Goal: Transaction & Acquisition: Purchase product/service

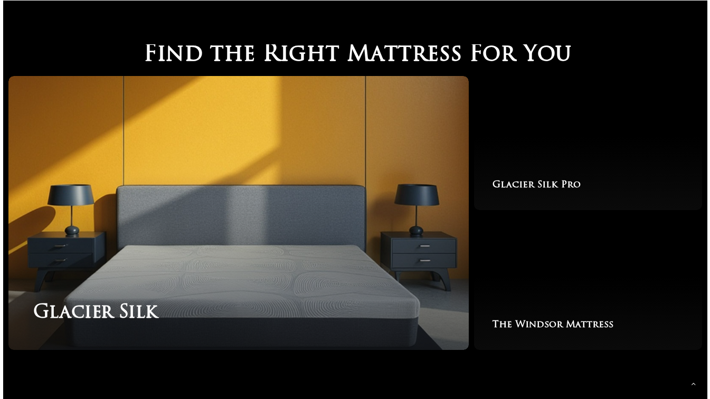
scroll to position [1637, 0]
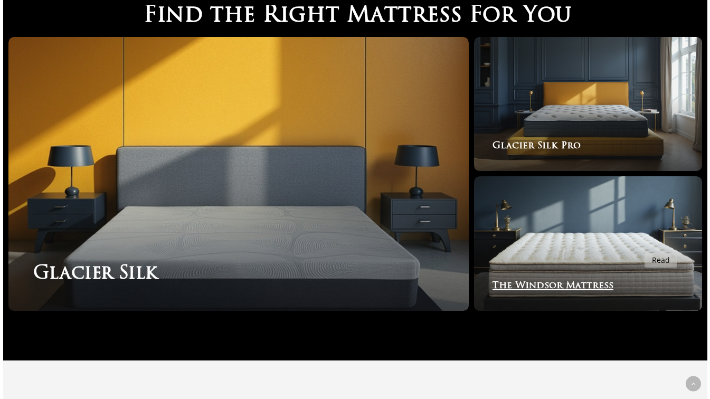
click at [644, 247] on link "The Windsor Mattress" at bounding box center [588, 243] width 228 height 135
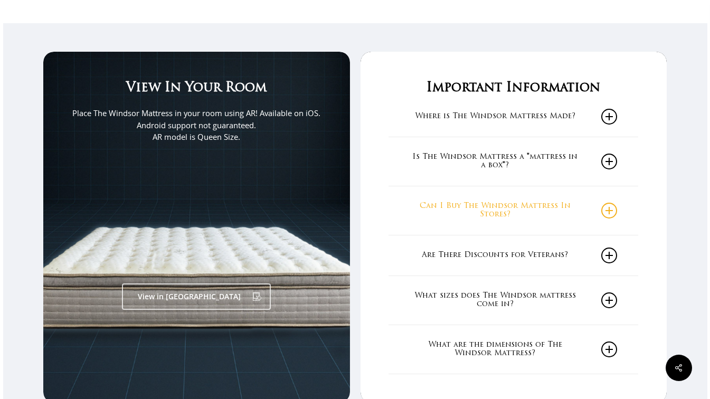
scroll to position [1690, 0]
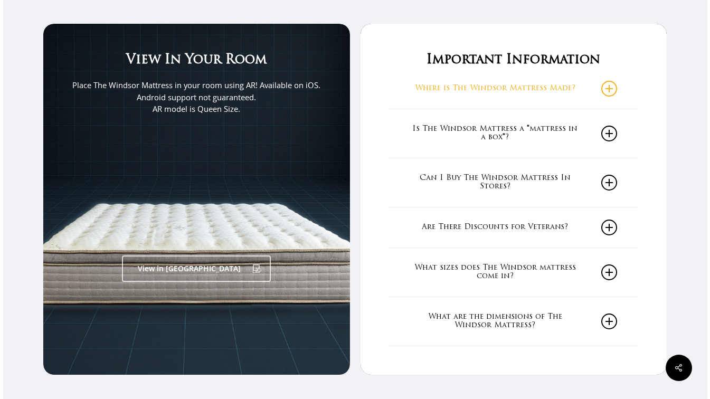
click at [608, 87] on icon at bounding box center [609, 89] width 16 height 16
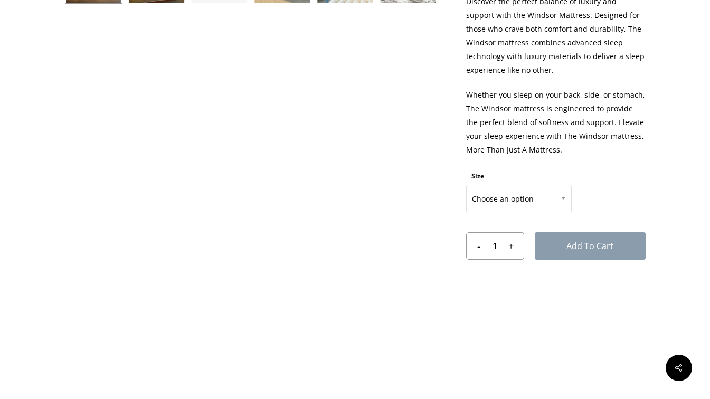
scroll to position [609, 0]
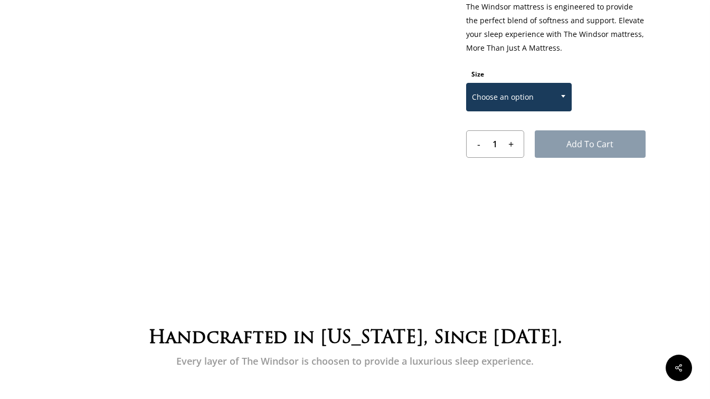
click at [561, 99] on span at bounding box center [563, 96] width 16 height 26
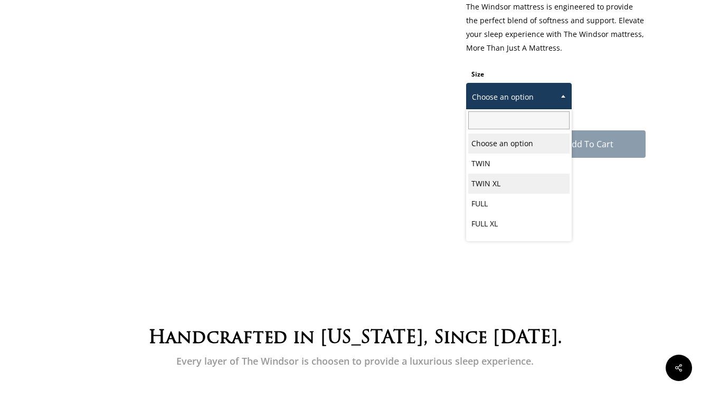
scroll to position [55, 0]
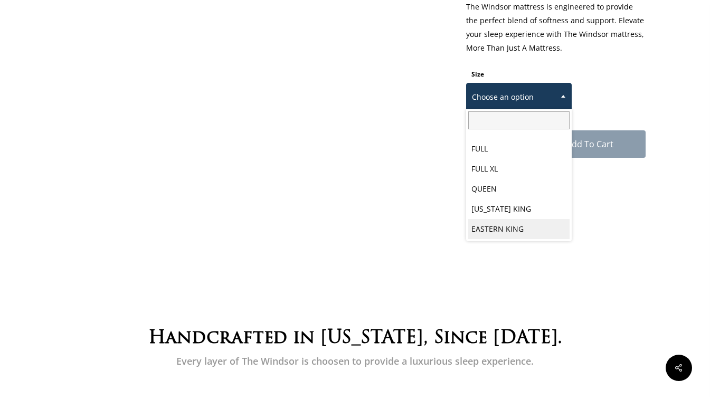
select select "EASTERN KING"
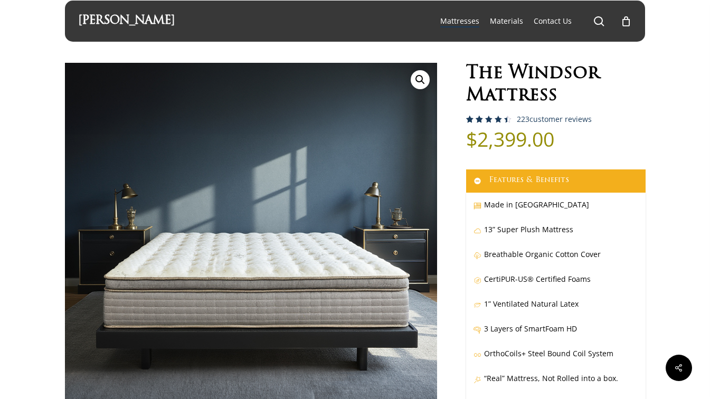
scroll to position [0, 0]
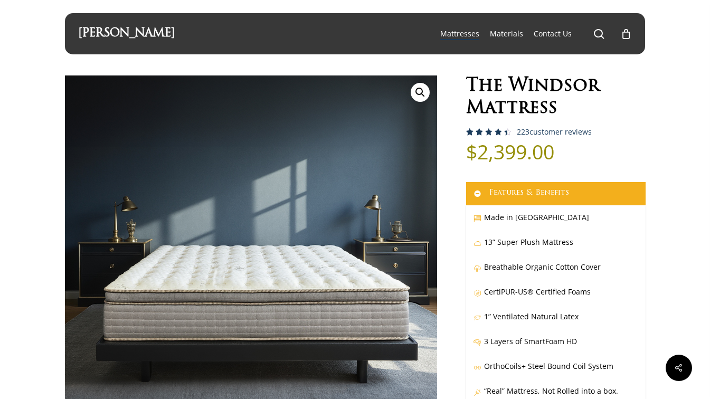
click at [147, 32] on link "[PERSON_NAME]" at bounding box center [126, 34] width 97 height 12
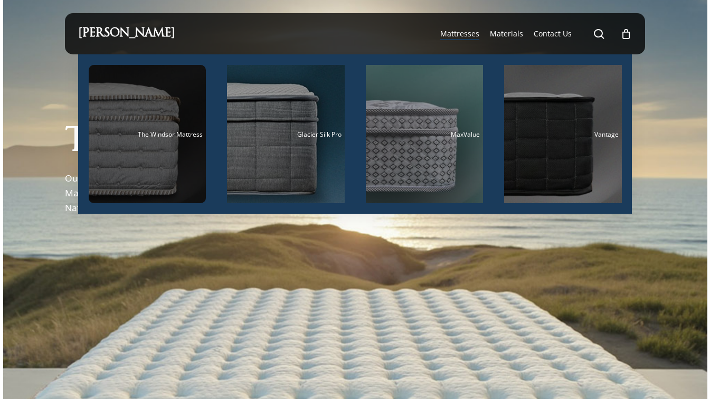
click at [175, 144] on div "Main Menu" at bounding box center [148, 134] width 118 height 138
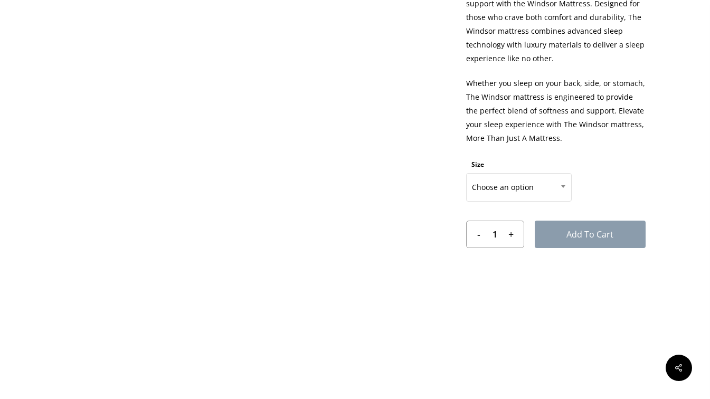
scroll to position [528, 0]
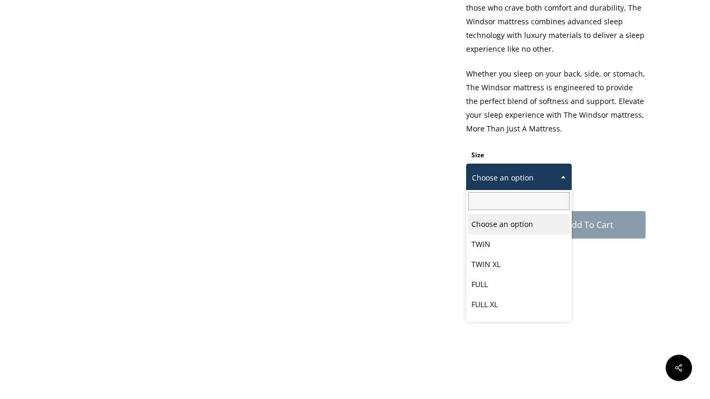
click at [557, 184] on span at bounding box center [563, 177] width 16 height 26
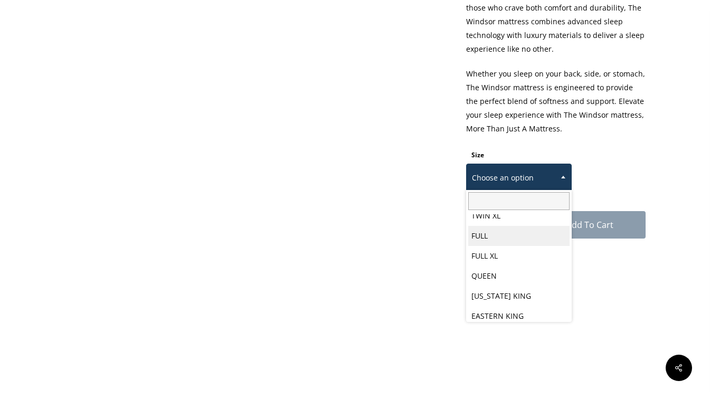
scroll to position [55, 0]
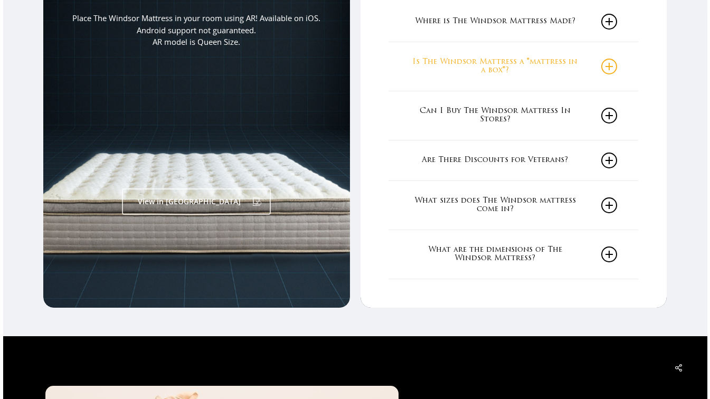
scroll to position [1901, 0]
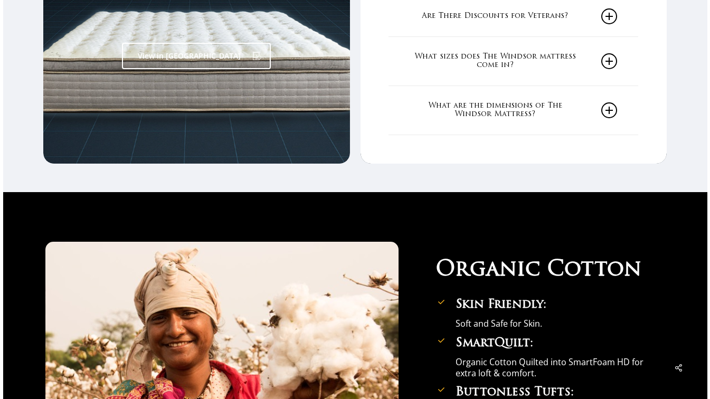
click at [204, 67] on link "View in [GEOGRAPHIC_DATA]" at bounding box center [196, 56] width 149 height 26
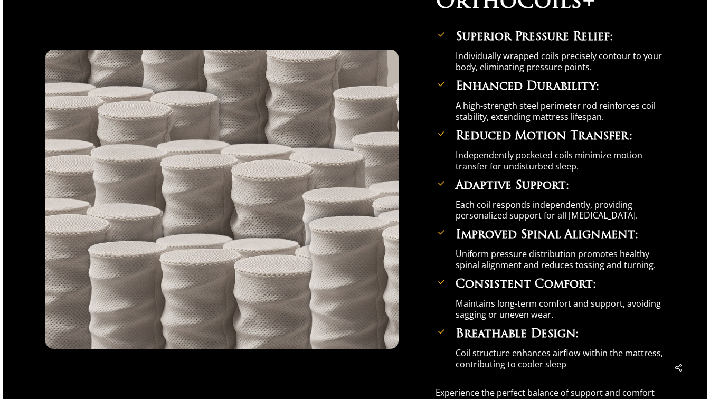
scroll to position [3590, 0]
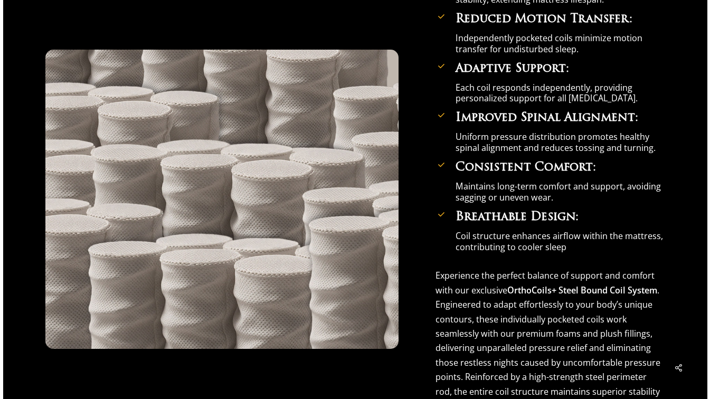
click at [588, 192] on p "Maintains long-term comfort and support, avoiding sagging or uneven wear." at bounding box center [560, 192] width 209 height 22
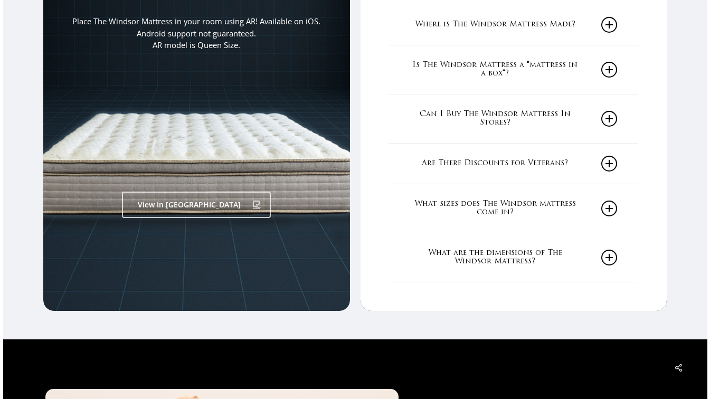
scroll to position [0, 0]
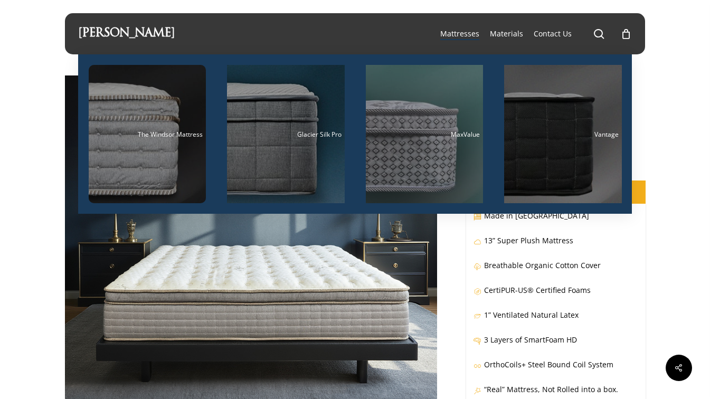
click at [470, 35] on span "Mattresses" at bounding box center [459, 34] width 39 height 10
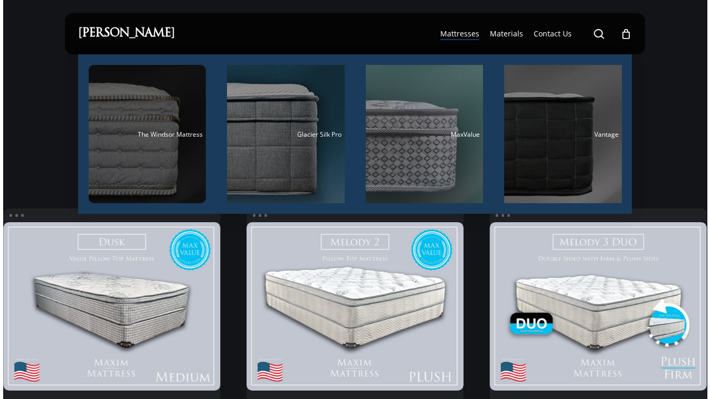
click at [178, 133] on span "The Windsor Mattress" at bounding box center [170, 134] width 65 height 9
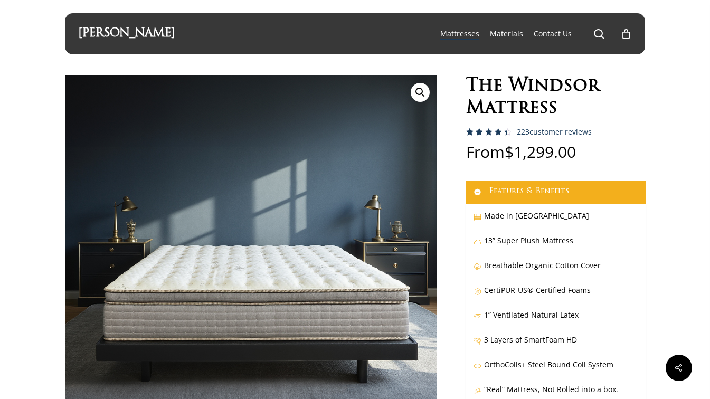
click at [528, 90] on h1 "The Windsor Mattress" at bounding box center [556, 98] width 180 height 44
click at [540, 191] on link "Features & Benefits" at bounding box center [556, 192] width 180 height 23
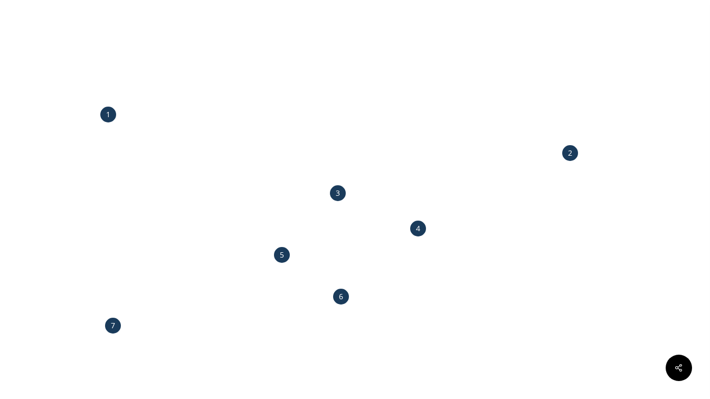
scroll to position [851, 0]
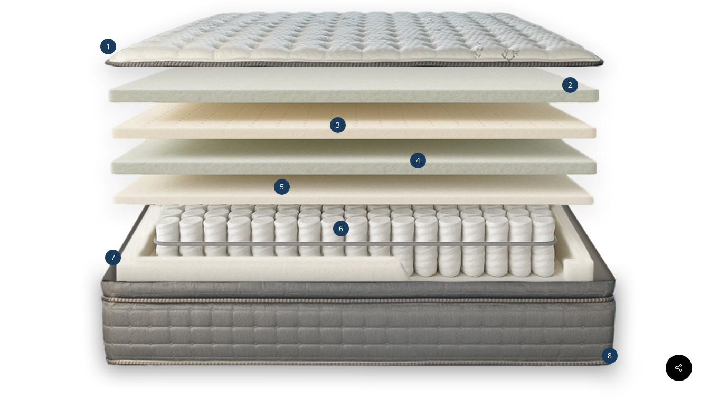
click at [463, 68] on img at bounding box center [355, 178] width 581 height 581
click at [376, 55] on img at bounding box center [355, 178] width 581 height 581
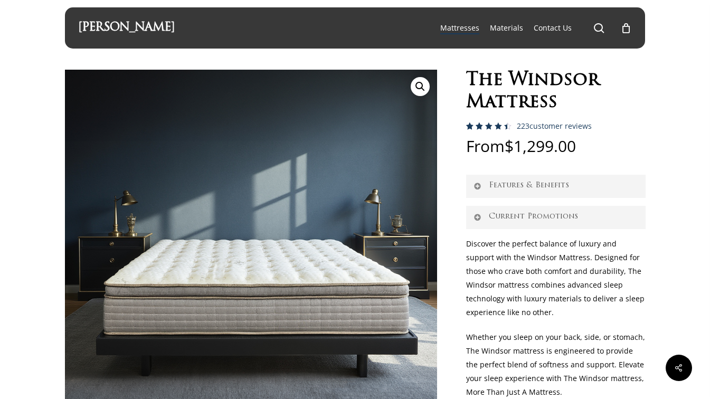
scroll to position [0, 0]
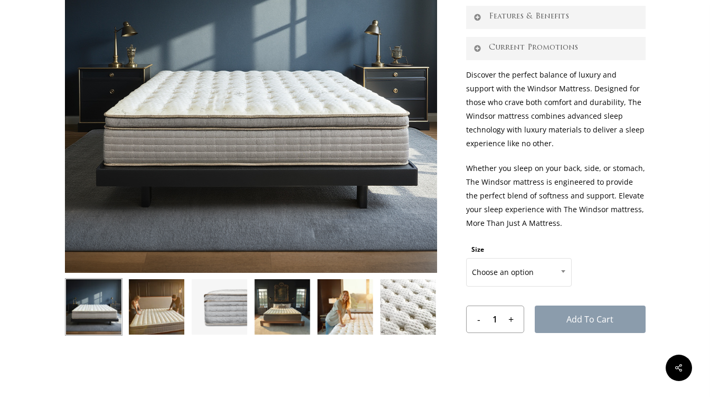
scroll to position [317, 0]
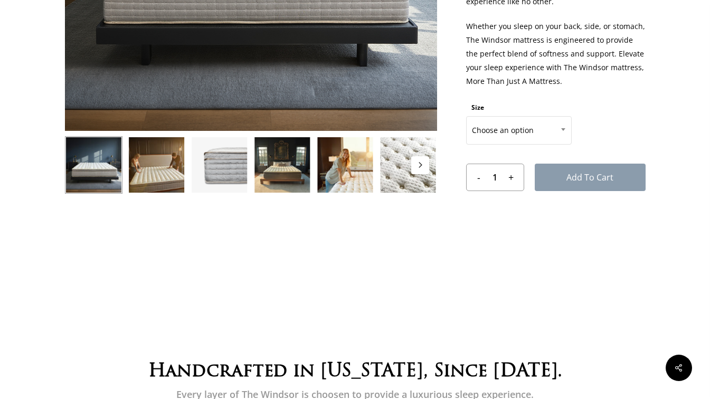
click at [422, 166] on icon "Next" at bounding box center [419, 164] width 5 height 5
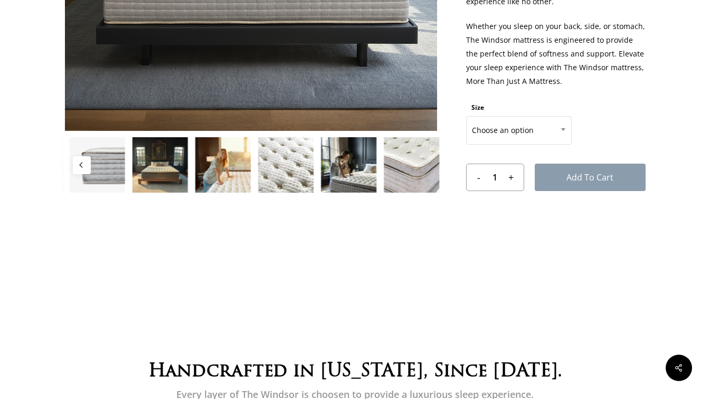
click at [422, 166] on img at bounding box center [412, 165] width 58 height 58
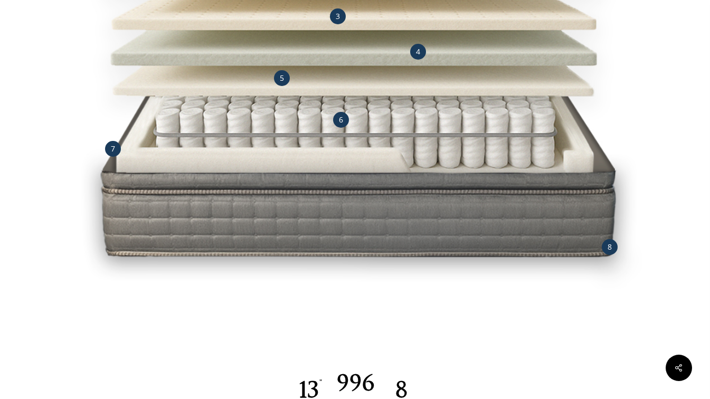
scroll to position [845, 0]
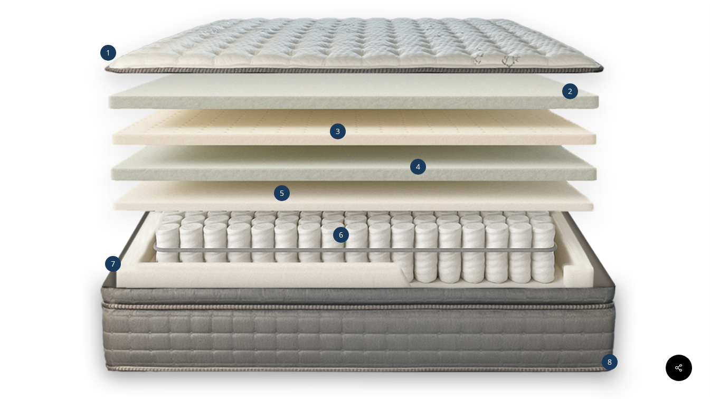
click at [540, 92] on img at bounding box center [355, 184] width 581 height 581
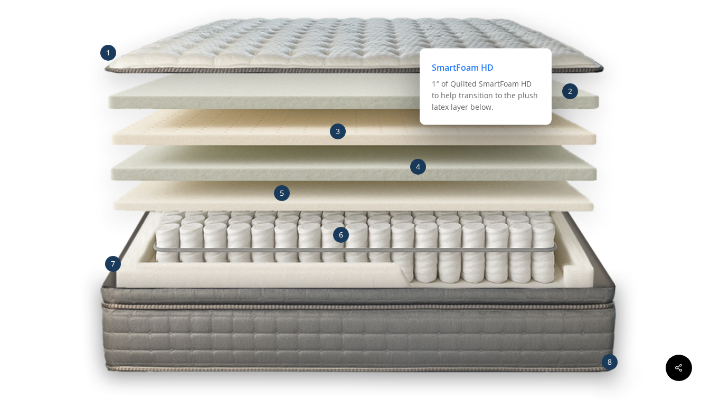
click at [570, 91] on span "2" at bounding box center [570, 91] width 4 height 10
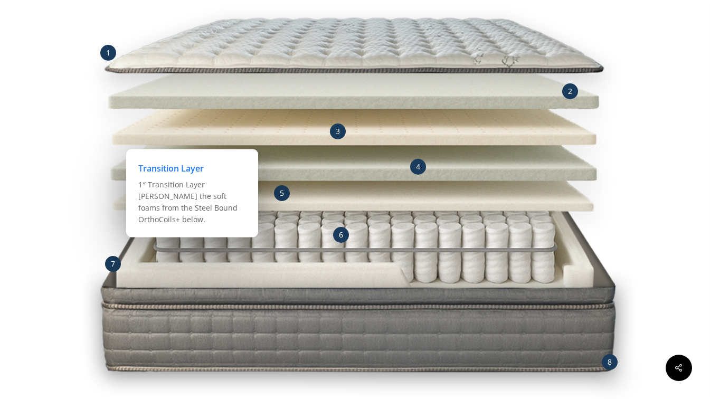
click at [282, 192] on span "5" at bounding box center [282, 193] width 4 height 10
